Goal: Information Seeking & Learning: Learn about a topic

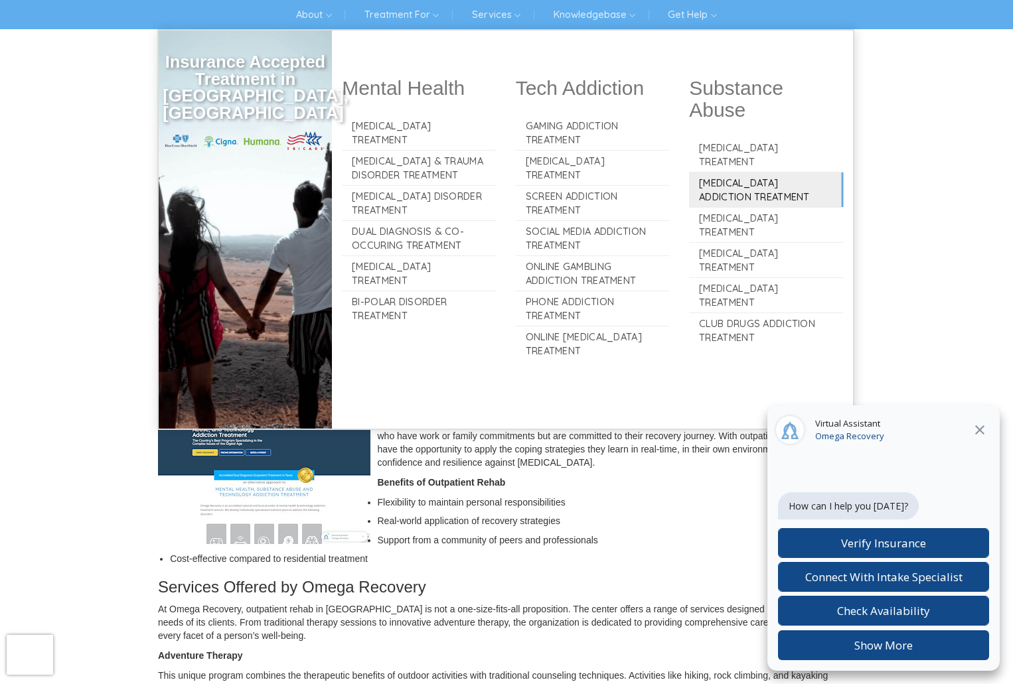
click at [758, 181] on link "[MEDICAL_DATA] Addiction Treatment" at bounding box center [766, 190] width 154 height 35
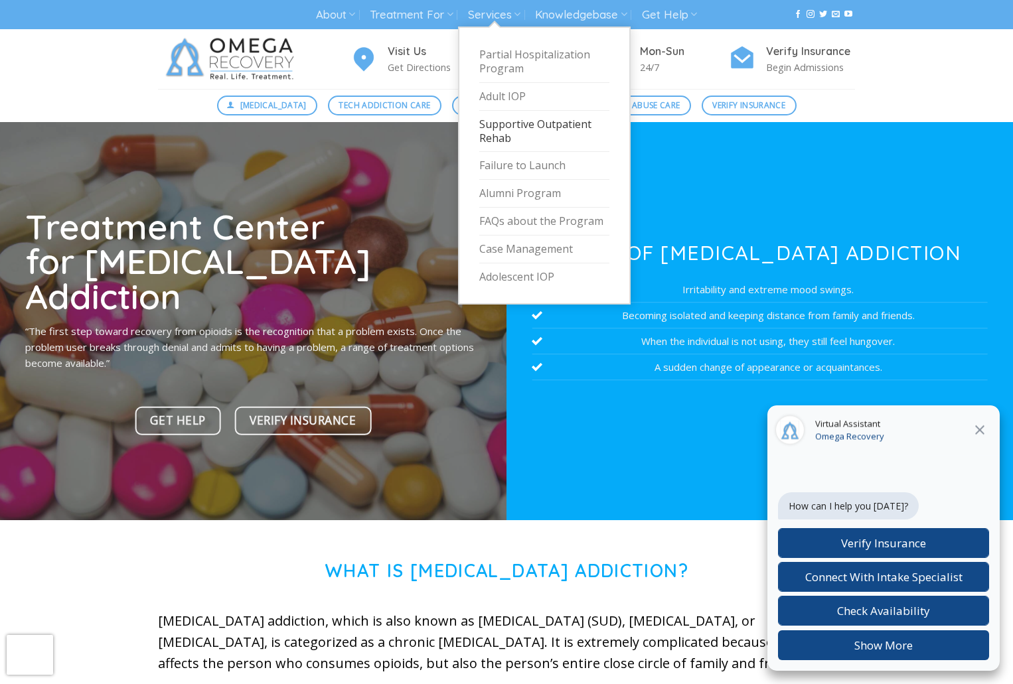
click at [510, 131] on link "Supportive Outpatient Rehab" at bounding box center [544, 132] width 130 height 42
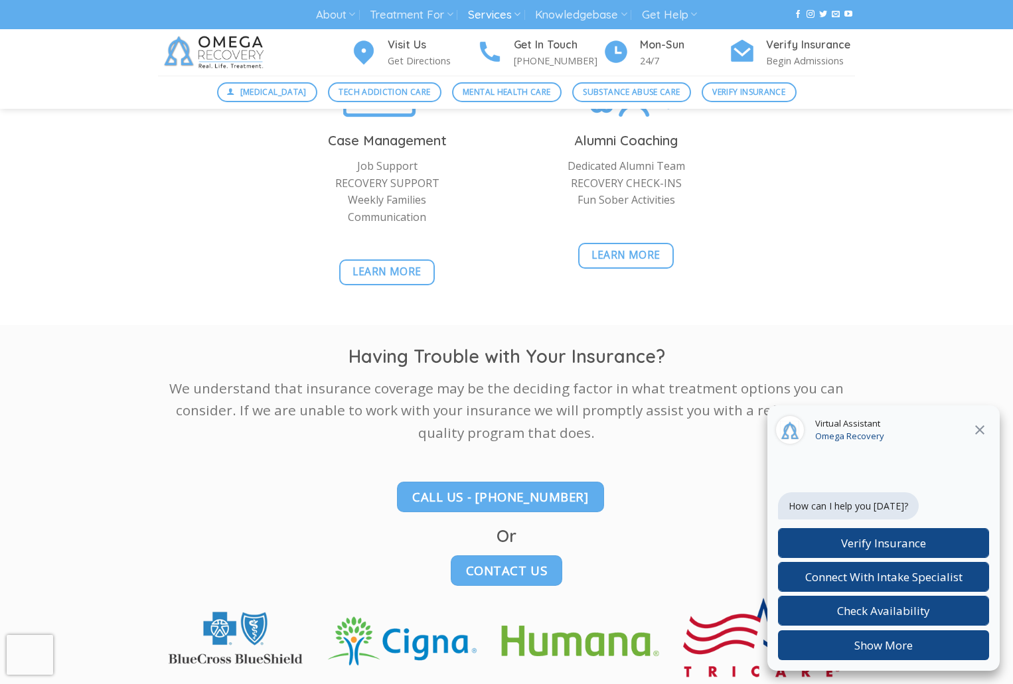
scroll to position [2125, 0]
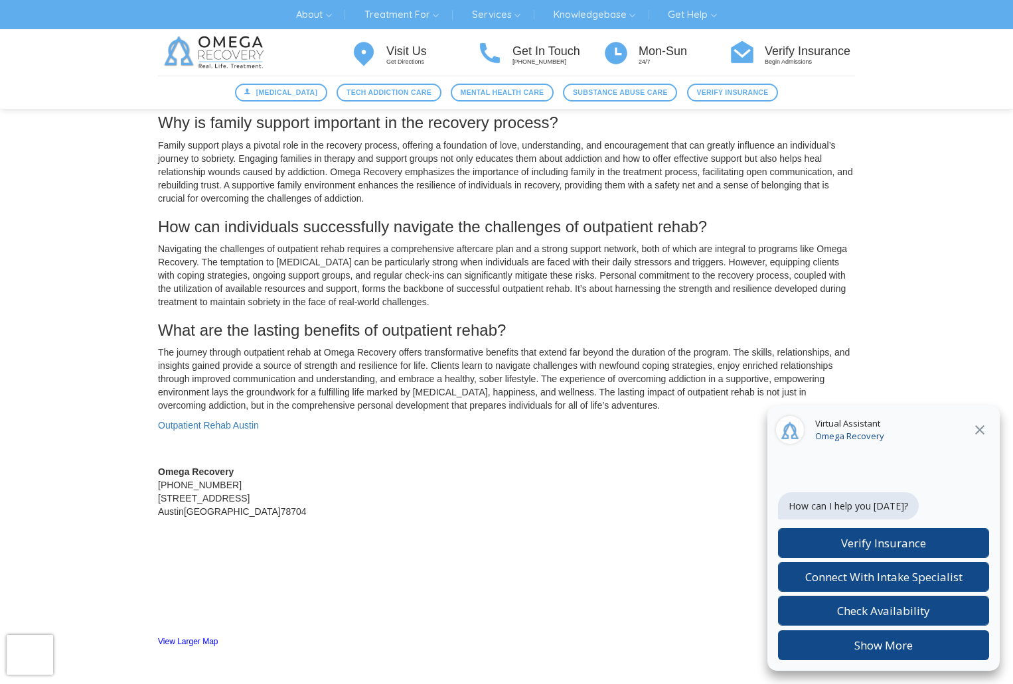
scroll to position [1593, 0]
